Goal: Check status: Check status

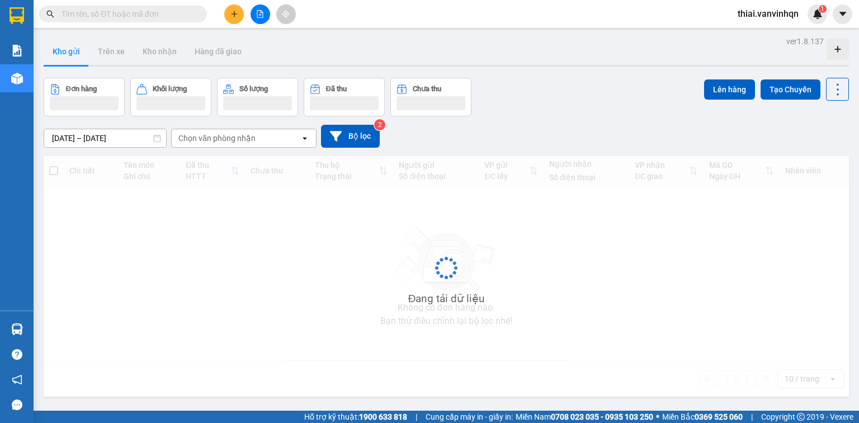
click at [116, 13] on input "text" at bounding box center [128, 14] width 132 height 12
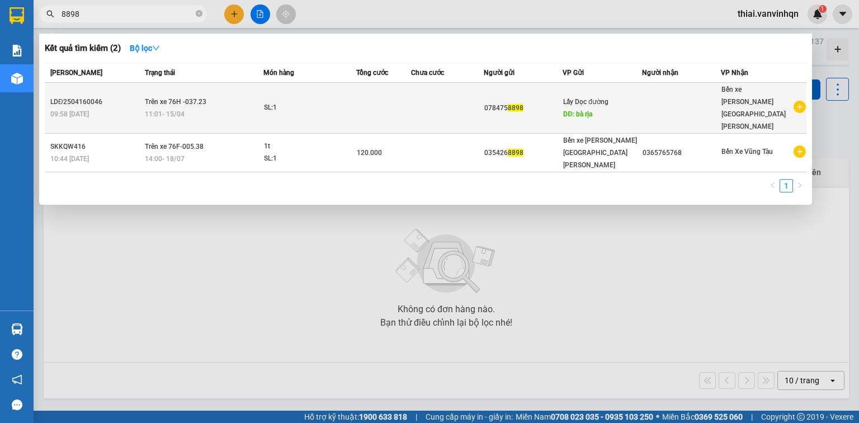
type input "8898"
click at [197, 108] on div "11:01 - 15/04" at bounding box center [204, 114] width 118 height 12
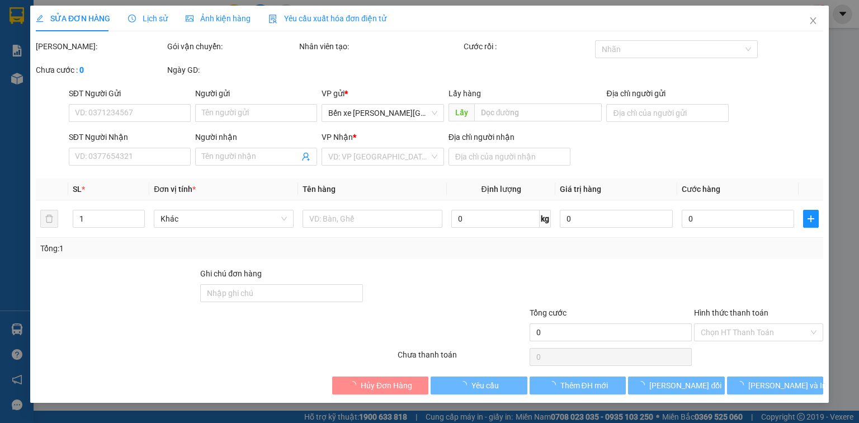
type input "0784758898"
type input "bà rịa"
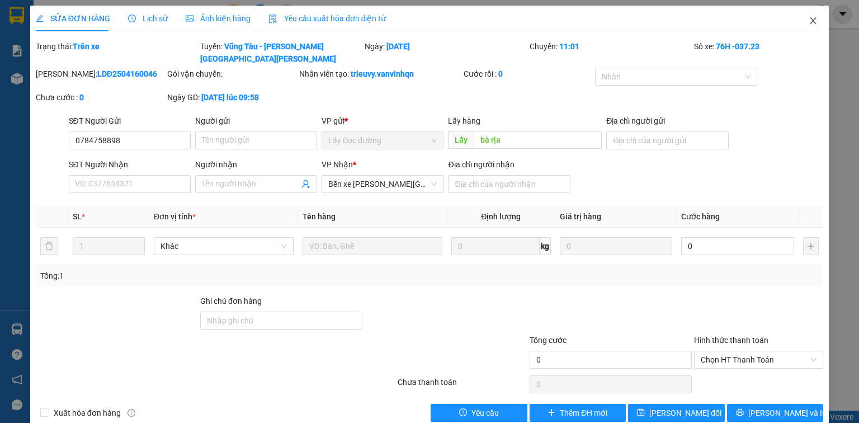
click at [809, 23] on icon "close" at bounding box center [813, 20] width 9 height 9
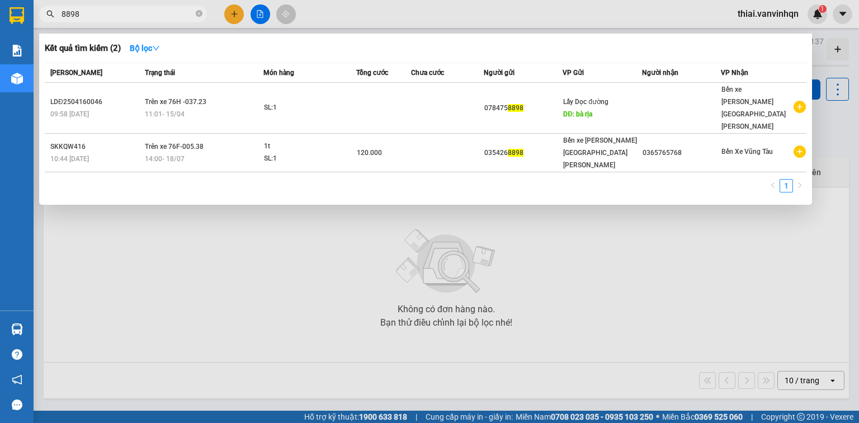
click at [135, 22] on span "8898" at bounding box center [123, 14] width 168 height 17
click at [134, 16] on input "8898" at bounding box center [128, 14] width 132 height 12
type input "8"
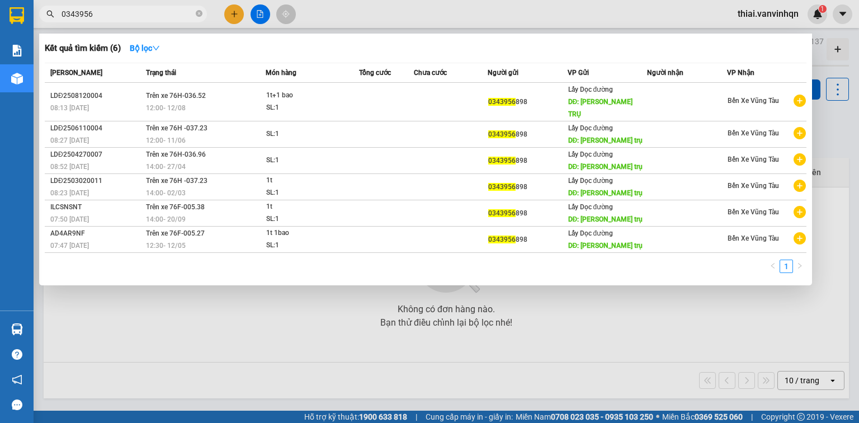
type input "0343956"
